Goal: Task Accomplishment & Management: Manage account settings

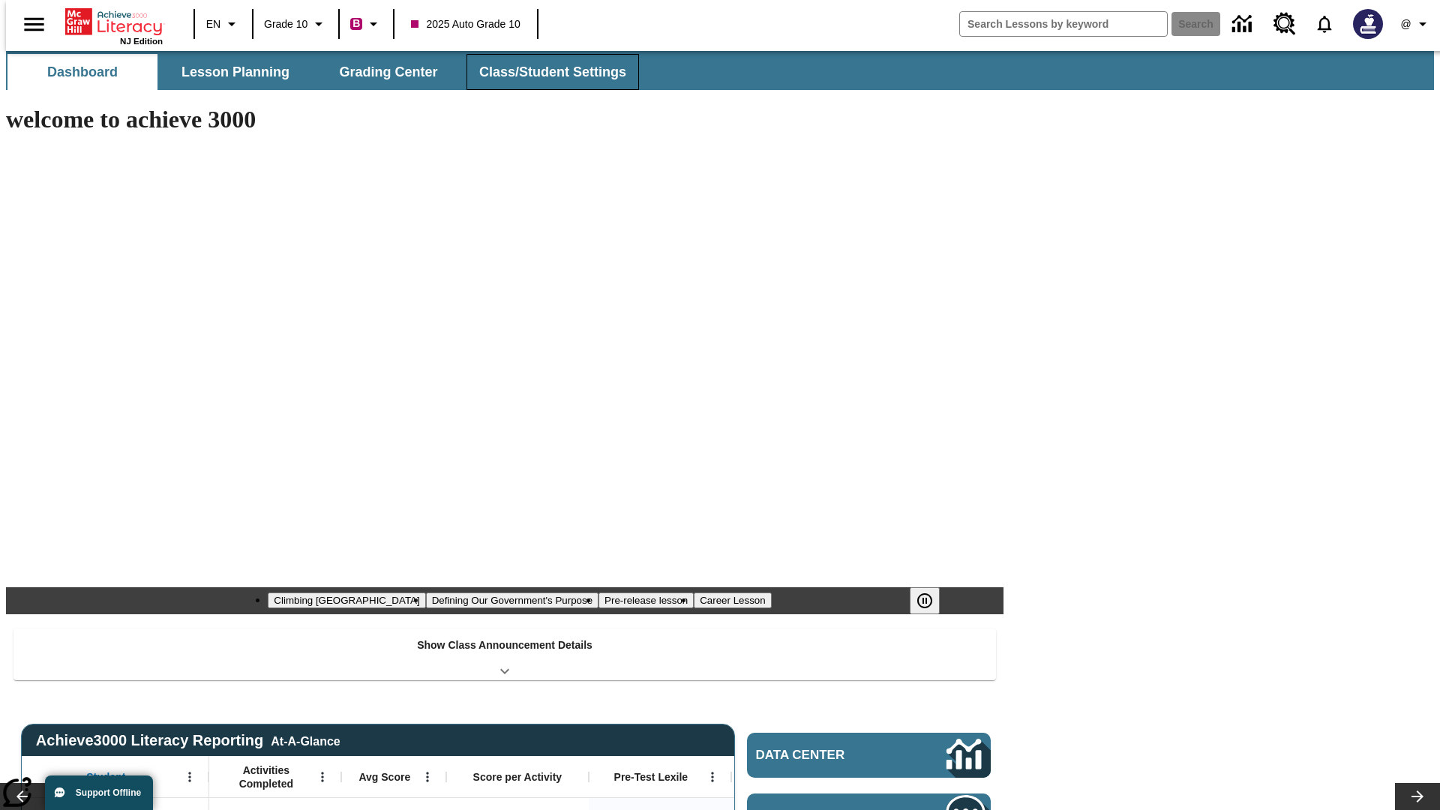
click at [545, 72] on span "Class/Student Settings" at bounding box center [552, 72] width 147 height 17
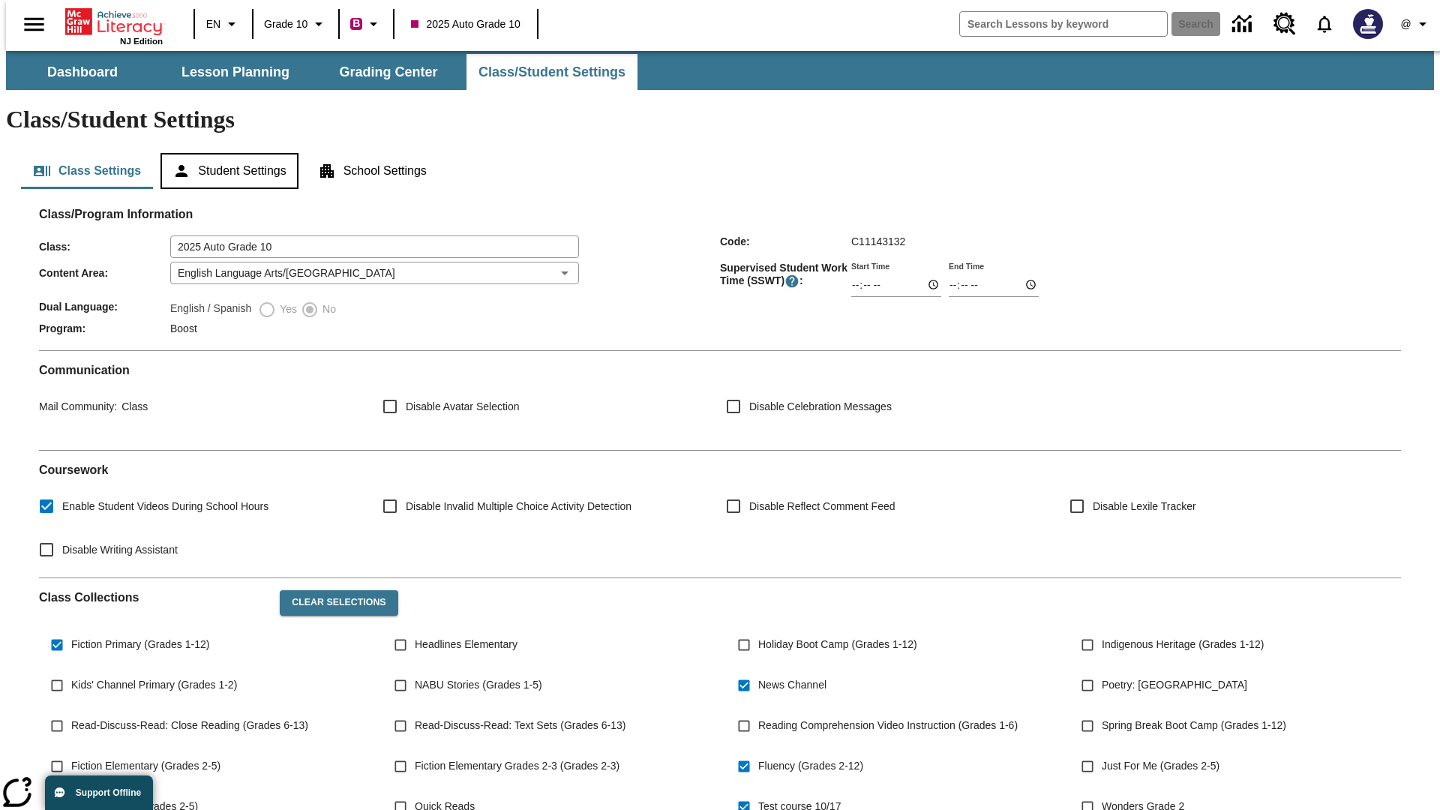
click at [226, 153] on button "Student Settings" at bounding box center [229, 171] width 137 height 36
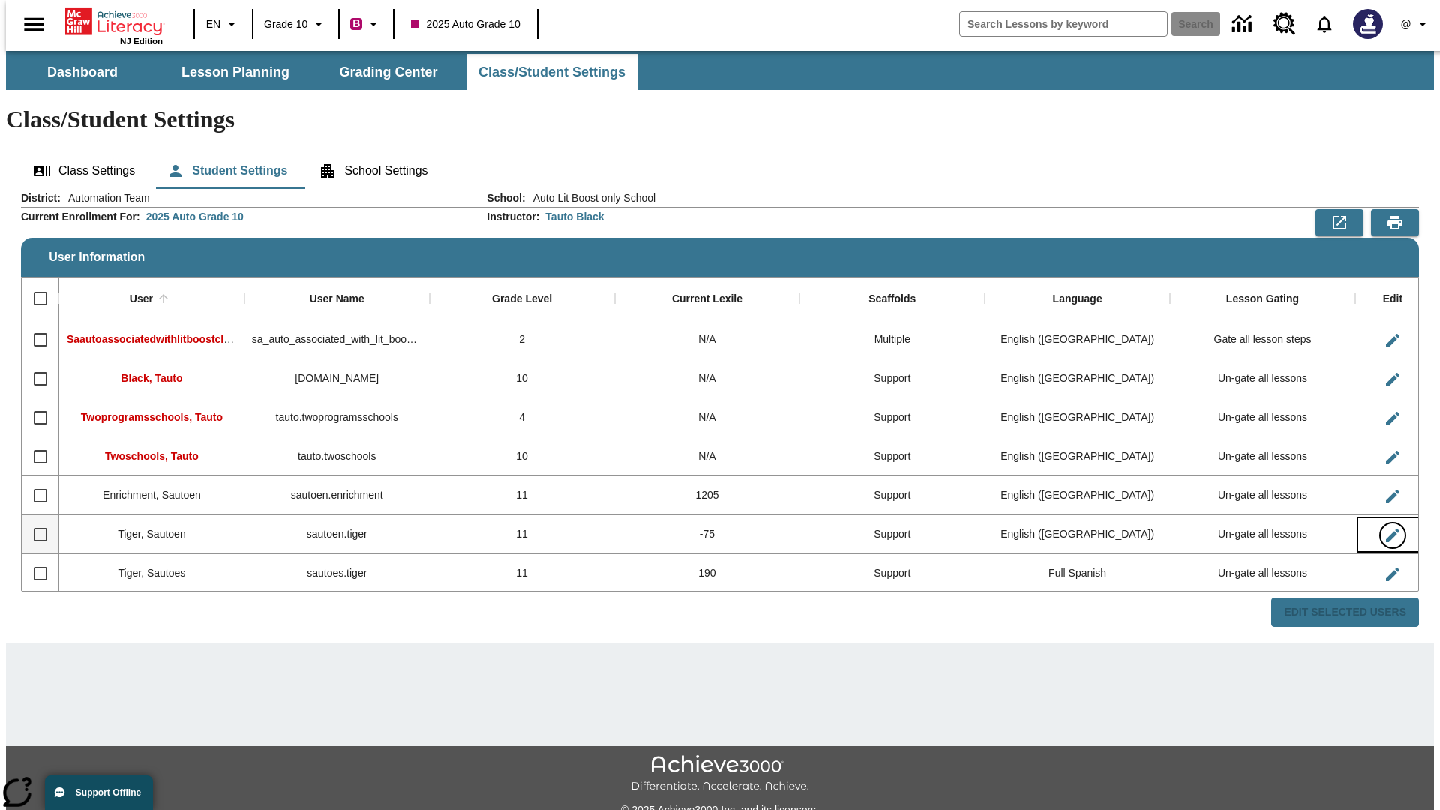
click at [1386, 529] on icon "Edit User" at bounding box center [1393, 536] width 14 height 14
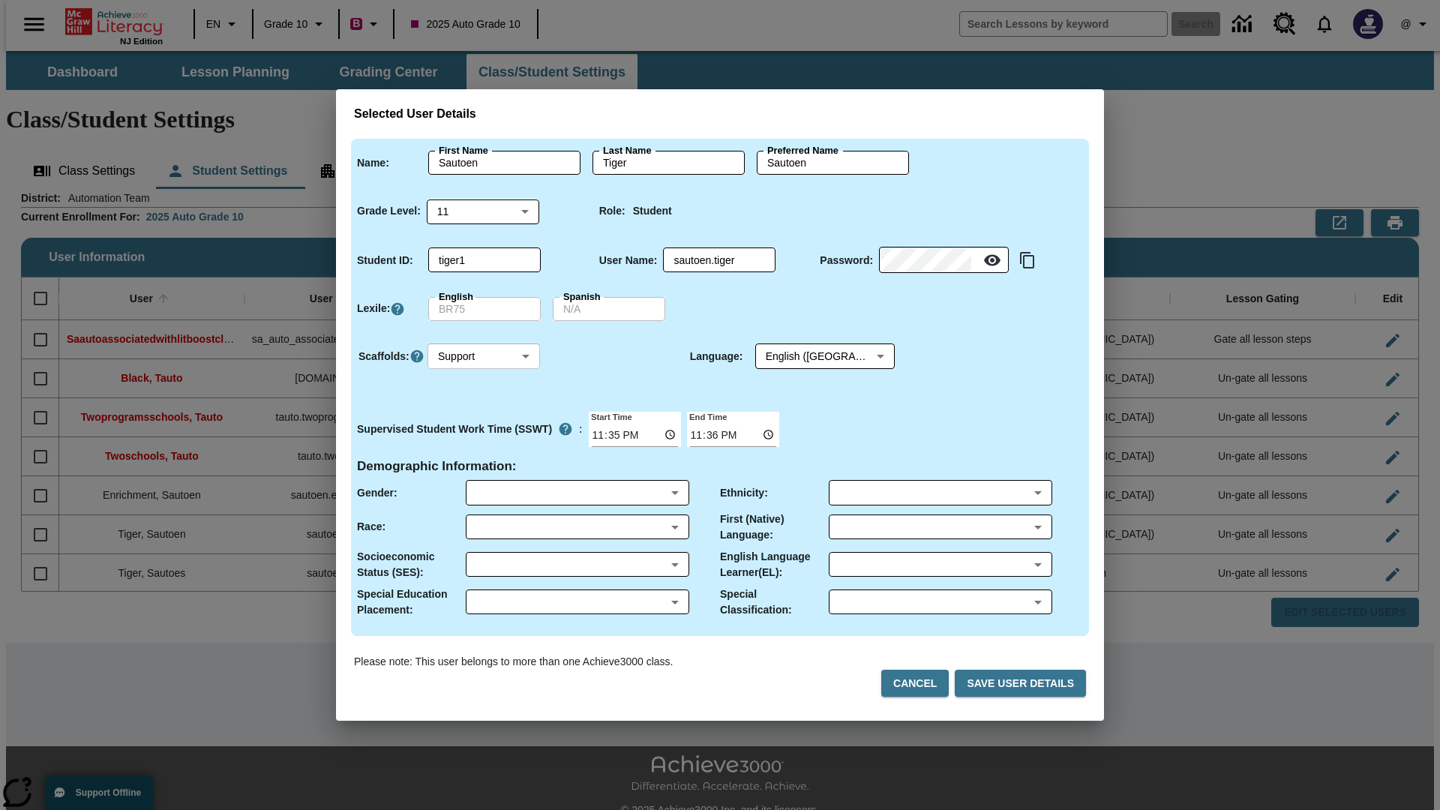
click at [484, 356] on body "Skip to main content NJ Edition EN Grade 10 B 2025 Auto Grade 10 Search 0 @ Das…" at bounding box center [720, 447] width 1428 height 792
click at [484, 412] on li "Support" at bounding box center [484, 412] width 113 height 25
click at [811, 356] on body "Skip to main content NJ Edition EN Grade 10 B 2025 Auto Grade 10 Search 0 @ Das…" at bounding box center [720, 447] width 1428 height 792
